Goal: Task Accomplishment & Management: Manage account settings

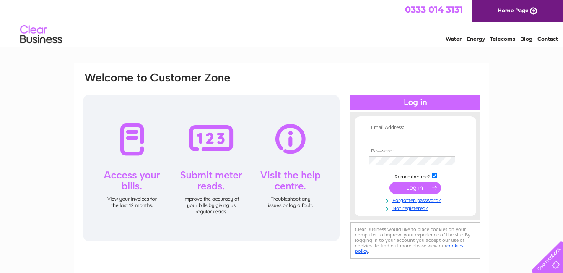
type input "bandnmotors@btconnect.com"
click at [413, 187] on input "submit" at bounding box center [416, 188] width 52 height 12
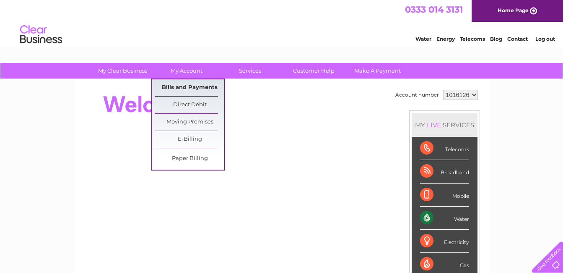
click at [185, 86] on link "Bills and Payments" at bounding box center [189, 87] width 69 height 17
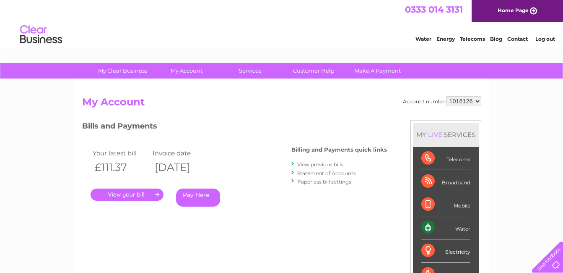
click at [303, 166] on link "View previous bills" at bounding box center [320, 164] width 46 height 6
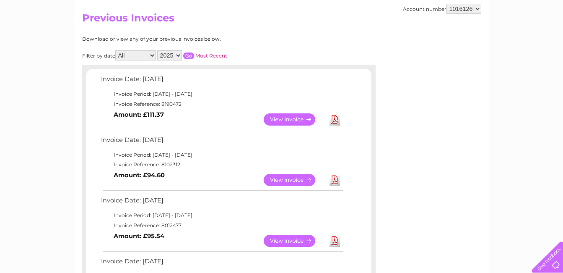
scroll to position [126, 0]
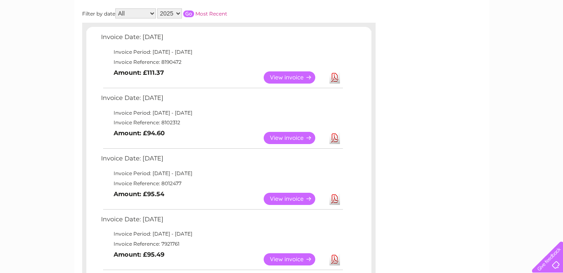
click at [292, 196] on link "View" at bounding box center [295, 199] width 62 height 12
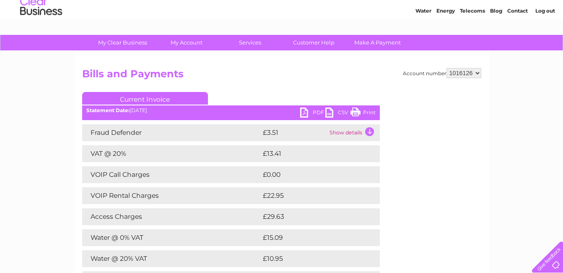
scroll to position [42, 0]
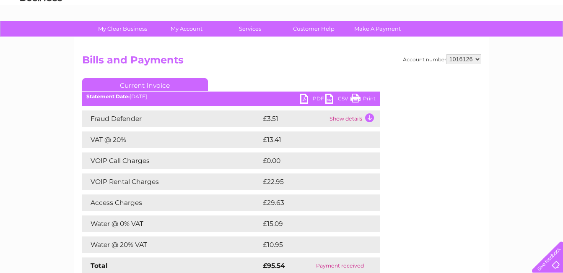
click at [363, 97] on link "Print" at bounding box center [363, 100] width 25 height 12
